Goal: Contribute content

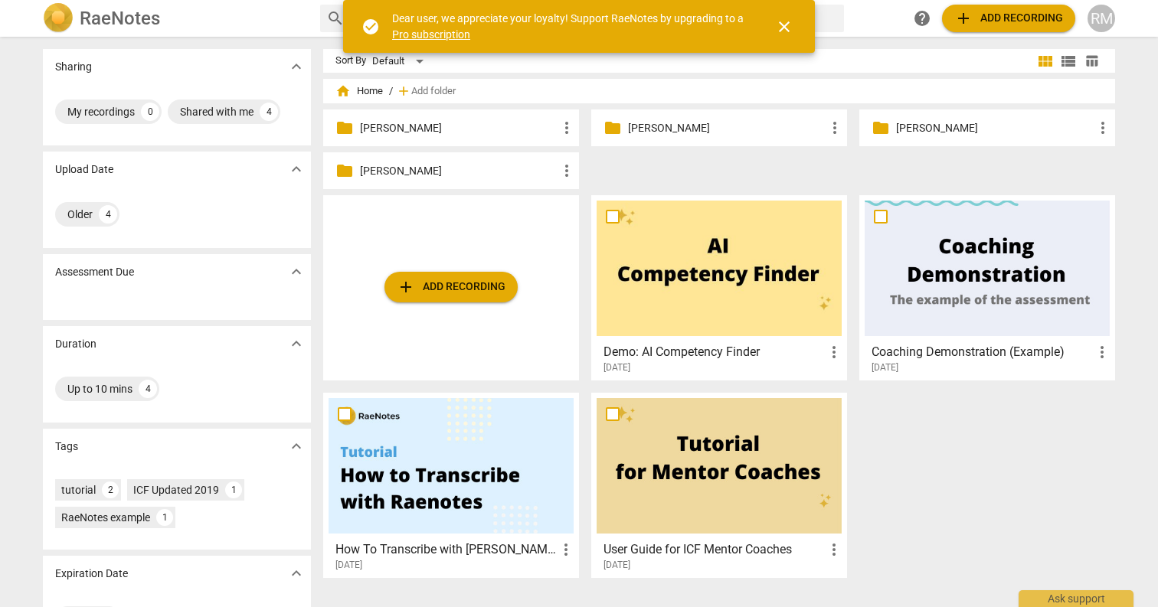
click at [457, 148] on div "folder [PERSON_NAME] more_vert folder [PERSON_NAME] more_vert folder [PERSON_NA…" at bounding box center [725, 153] width 804 height 86
click at [450, 162] on div "folder [PERSON_NAME] more_vert" at bounding box center [451, 170] width 256 height 37
click at [545, 174] on p "[PERSON_NAME]" at bounding box center [459, 171] width 198 height 16
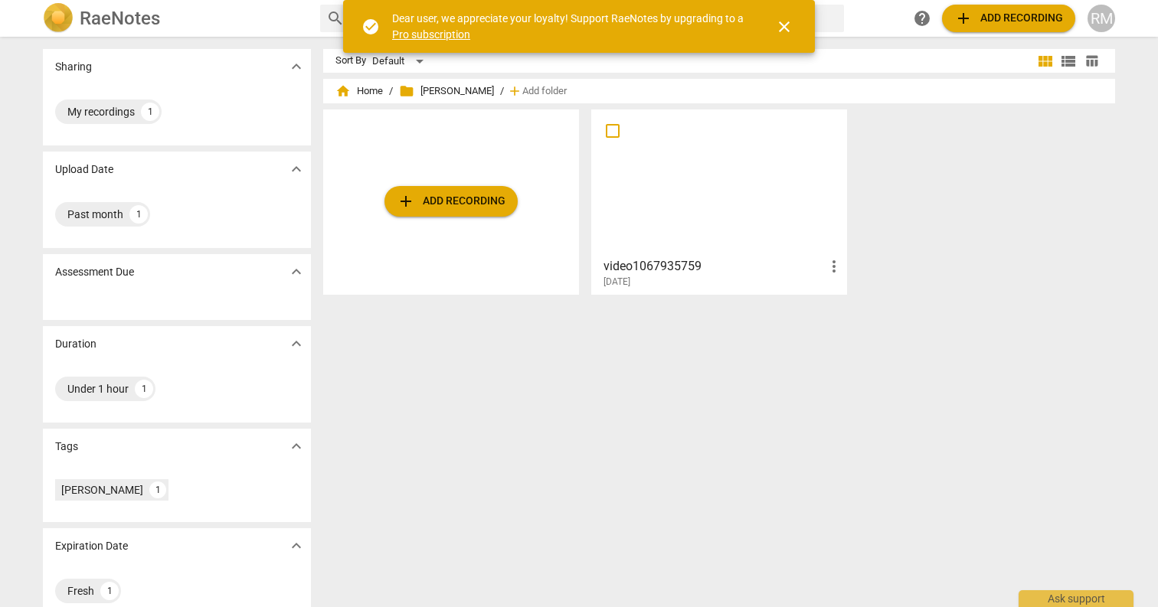
click at [437, 206] on span "add Add recording" at bounding box center [451, 201] width 109 height 18
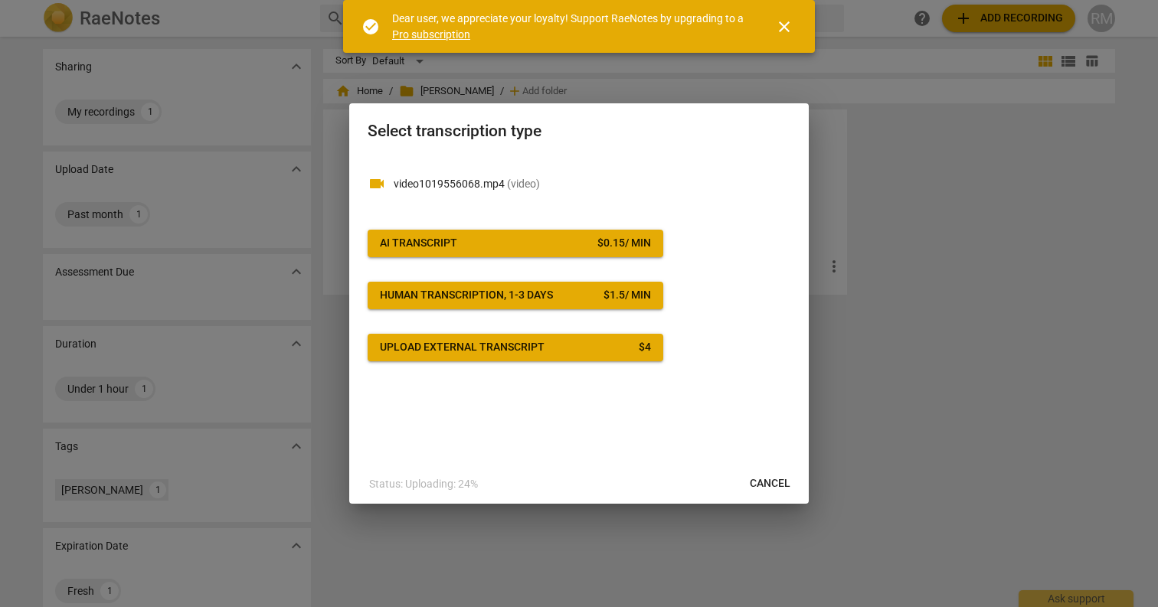
click at [776, 476] on span "Cancel" at bounding box center [770, 483] width 41 height 15
click at [939, 189] on div at bounding box center [579, 303] width 1158 height 607
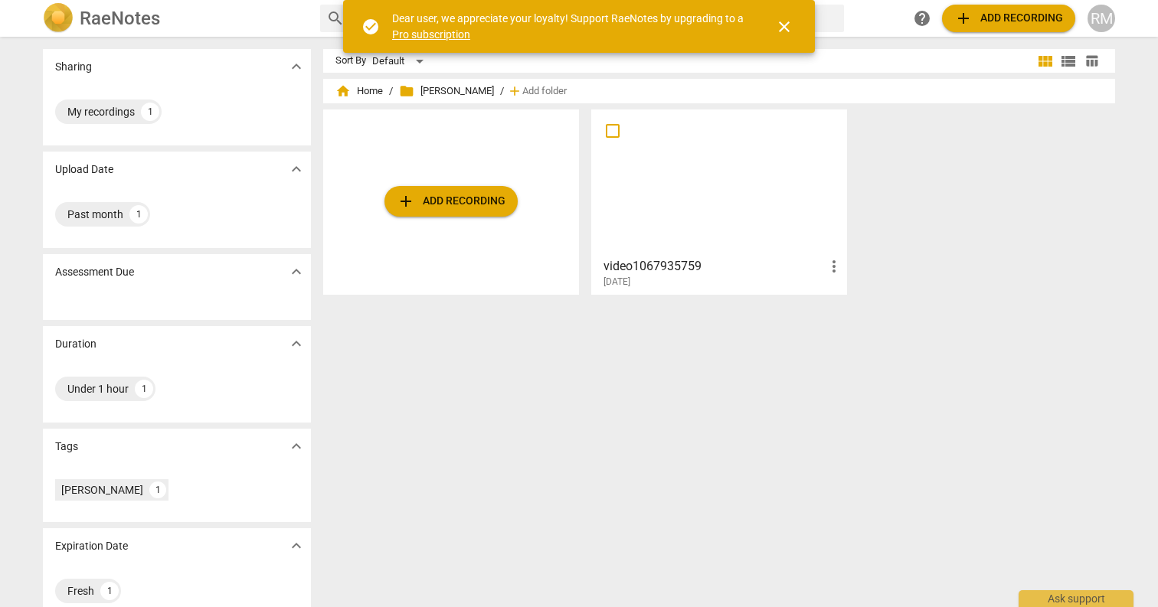
click at [795, 20] on span "close" at bounding box center [784, 27] width 37 height 18
